Goal: Information Seeking & Learning: Learn about a topic

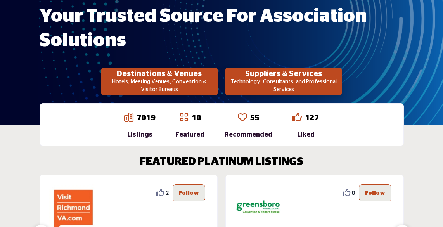
scroll to position [116, 0]
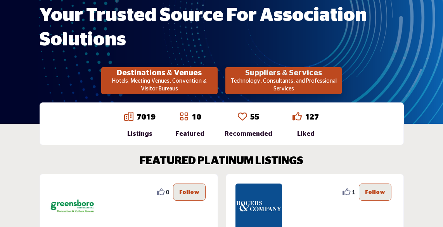
click at [276, 74] on h2 "Suppliers & Services" at bounding box center [284, 72] width 112 height 9
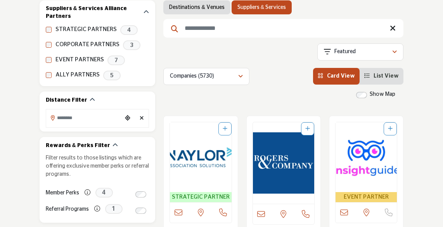
scroll to position [116, 0]
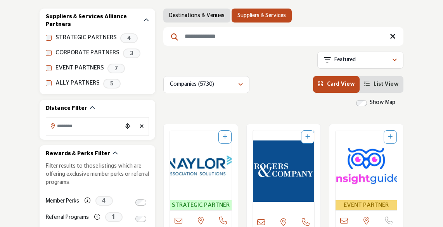
click at [209, 34] on input "Search Keyword" at bounding box center [283, 36] width 240 height 19
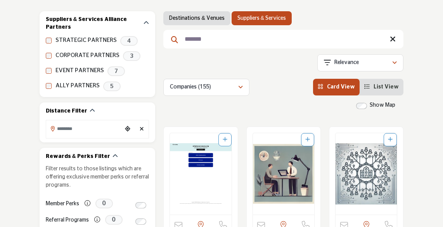
scroll to position [116, 0]
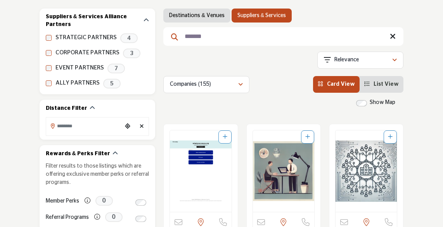
drag, startPoint x: 211, startPoint y: 34, endPoint x: 262, endPoint y: 59, distance: 56.9
click at [170, 40] on input "*******" at bounding box center [283, 36] width 240 height 19
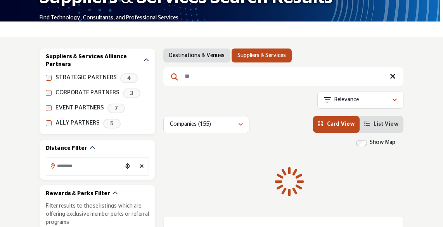
type input "*"
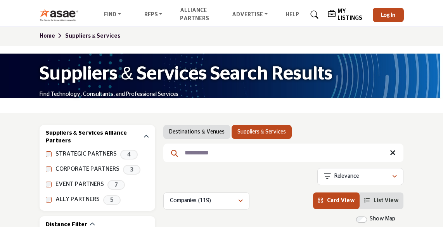
type input "**********"
click at [230, 149] on input "**********" at bounding box center [283, 153] width 240 height 19
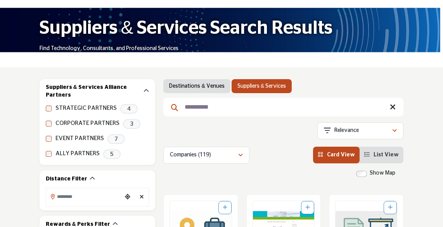
scroll to position [39, 0]
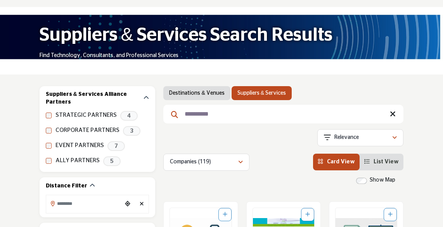
click at [391, 116] on icon at bounding box center [393, 114] width 6 height 8
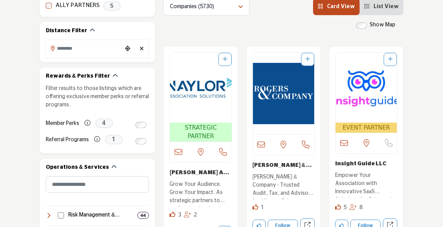
scroll to position [272, 0]
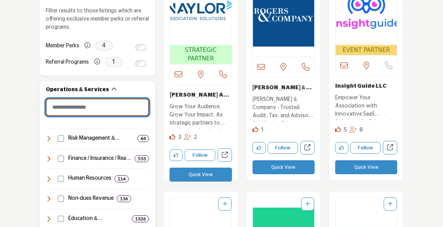
click at [88, 101] on input "Search Category" at bounding box center [98, 107] width 104 height 17
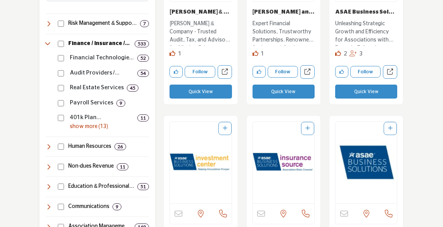
scroll to position [388, 0]
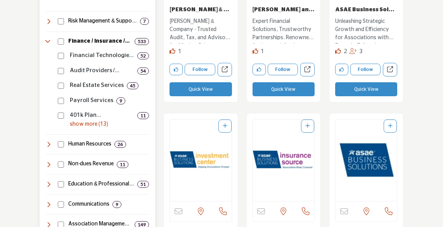
click at [61, 82] on div "Real Estate Services 45" at bounding box center [102, 82] width 94 height 15
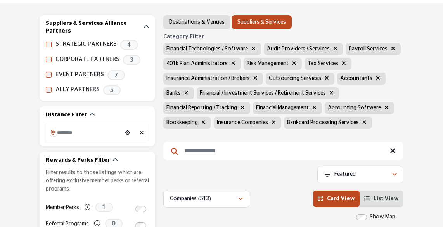
scroll to position [39, 0]
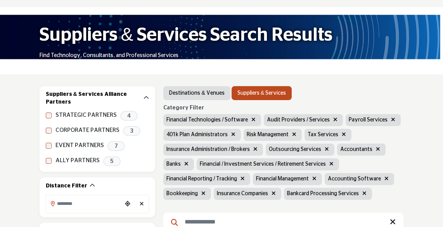
click at [251, 119] on icon "button" at bounding box center [253, 119] width 4 height 5
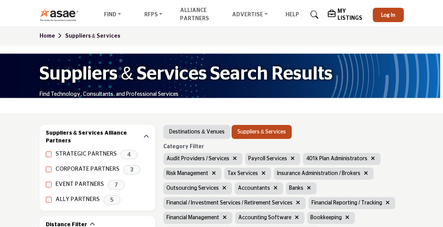
scroll to position [39, 0]
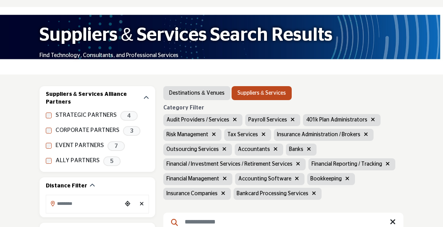
click at [291, 119] on icon "button" at bounding box center [293, 119] width 4 height 5
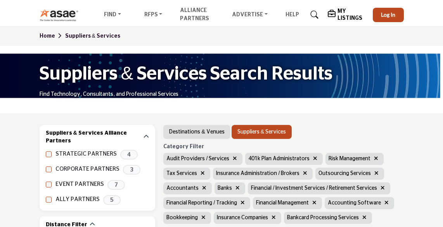
click at [314, 156] on button "button" at bounding box center [315, 158] width 9 height 9
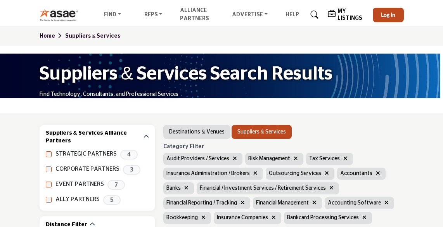
click at [294, 158] on icon "button" at bounding box center [296, 158] width 4 height 5
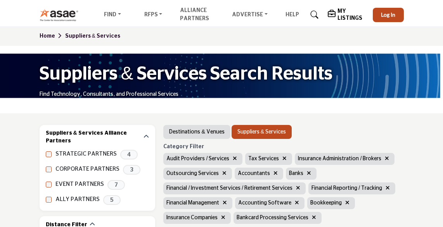
click at [382, 160] on button "button" at bounding box center [386, 158] width 9 height 9
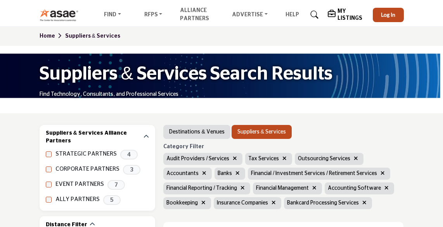
click at [380, 173] on icon "button" at bounding box center [382, 172] width 4 height 5
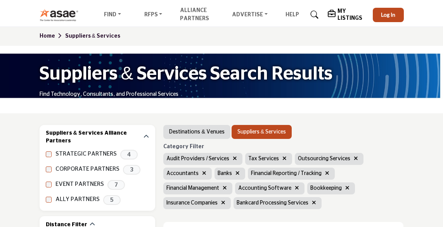
click at [237, 173] on icon "button" at bounding box center [237, 172] width 4 height 5
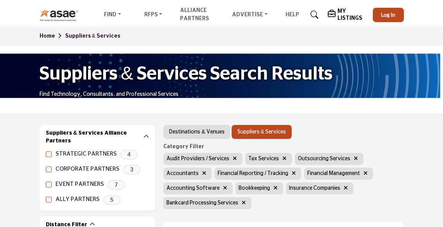
click at [223, 188] on icon "button" at bounding box center [225, 187] width 4 height 5
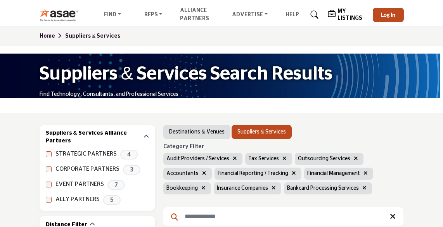
click at [275, 188] on button "button" at bounding box center [273, 188] width 9 height 9
click at [290, 188] on button "button" at bounding box center [294, 188] width 9 height 9
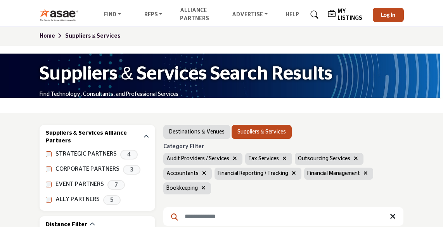
click at [204, 188] on icon "button" at bounding box center [203, 187] width 4 height 5
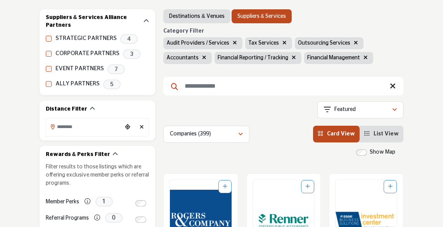
scroll to position [116, 0]
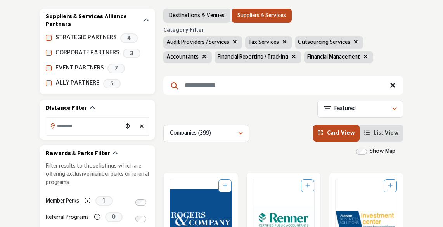
click at [379, 132] on span "List View" at bounding box center [386, 132] width 25 height 5
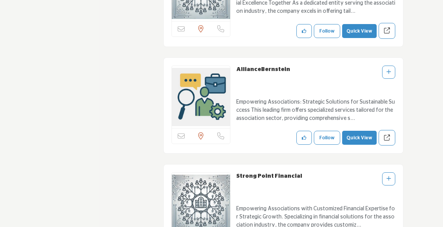
scroll to position [16290, 0]
